Goal: Register for event/course

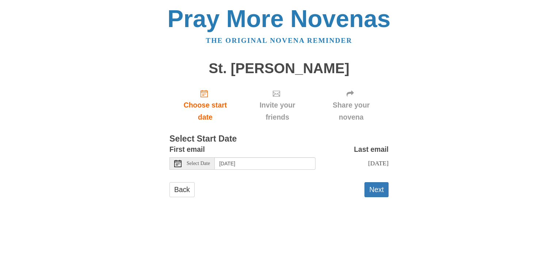
click at [200, 165] on span "Select Date" at bounding box center [198, 163] width 23 height 5
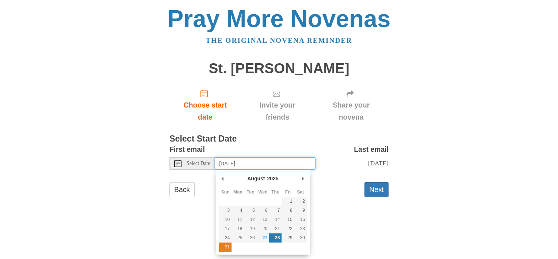
type input "Sunday, August 31st"
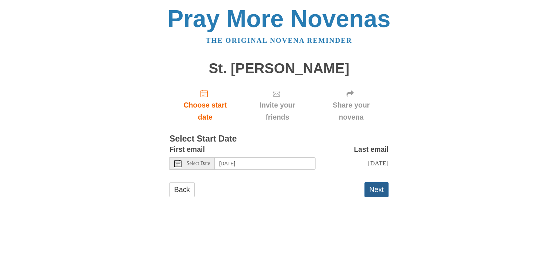
click at [376, 197] on button "Next" at bounding box center [377, 189] width 24 height 15
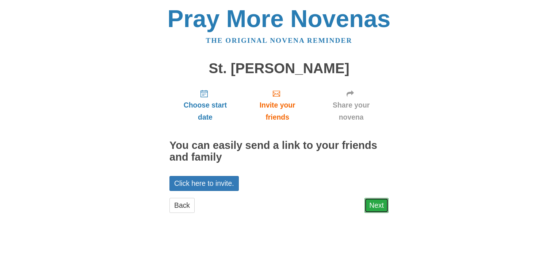
click at [388, 205] on link "Next" at bounding box center [377, 205] width 24 height 15
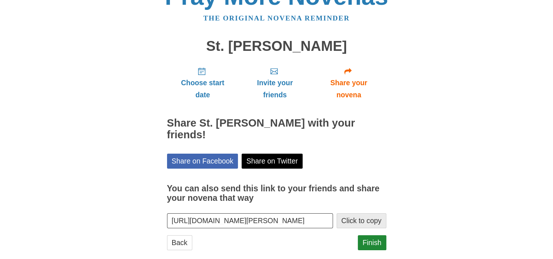
scroll to position [23, 0]
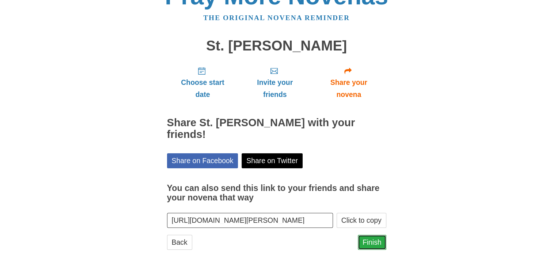
click at [368, 235] on link "Finish" at bounding box center [372, 242] width 29 height 15
